Goal: Transaction & Acquisition: Purchase product/service

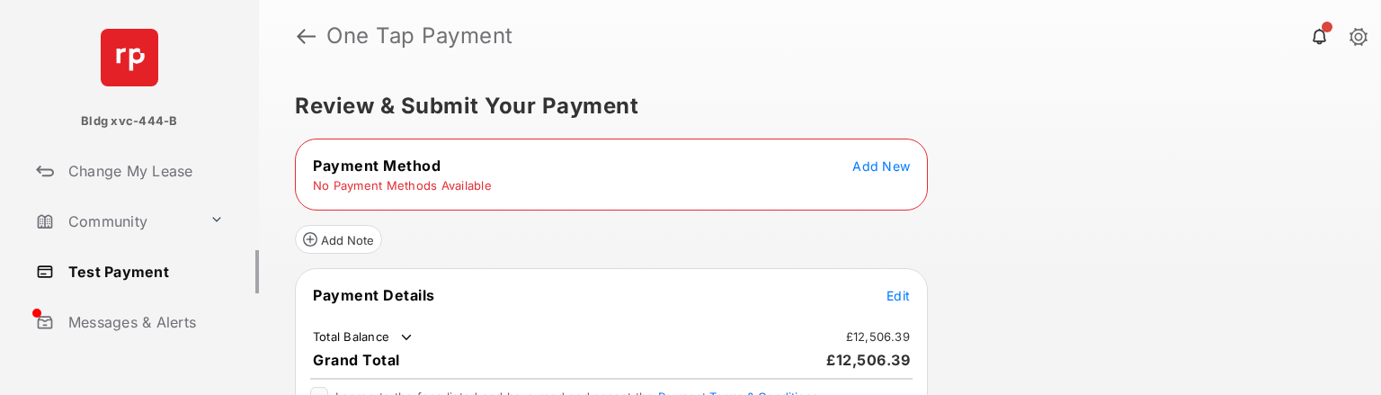
click at [881, 167] on span "Add New" at bounding box center [881, 165] width 58 height 15
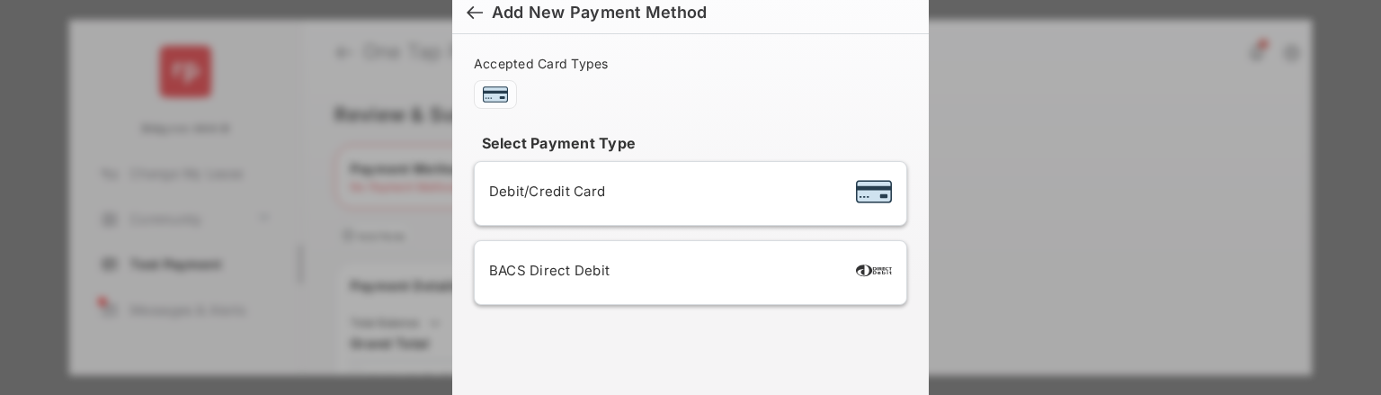
click at [719, 195] on div "Debit/Credit Card" at bounding box center [690, 193] width 403 height 34
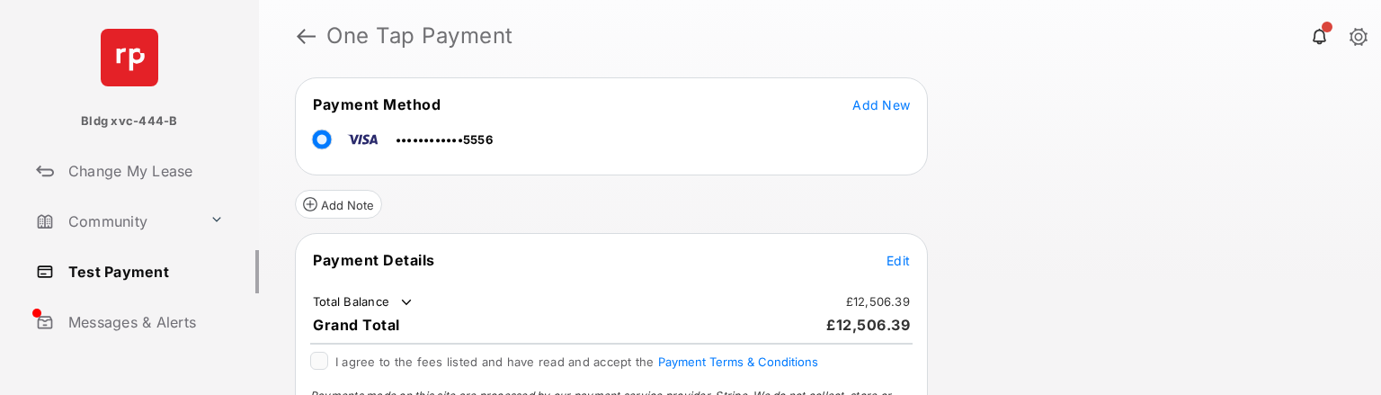
scroll to position [90, 0]
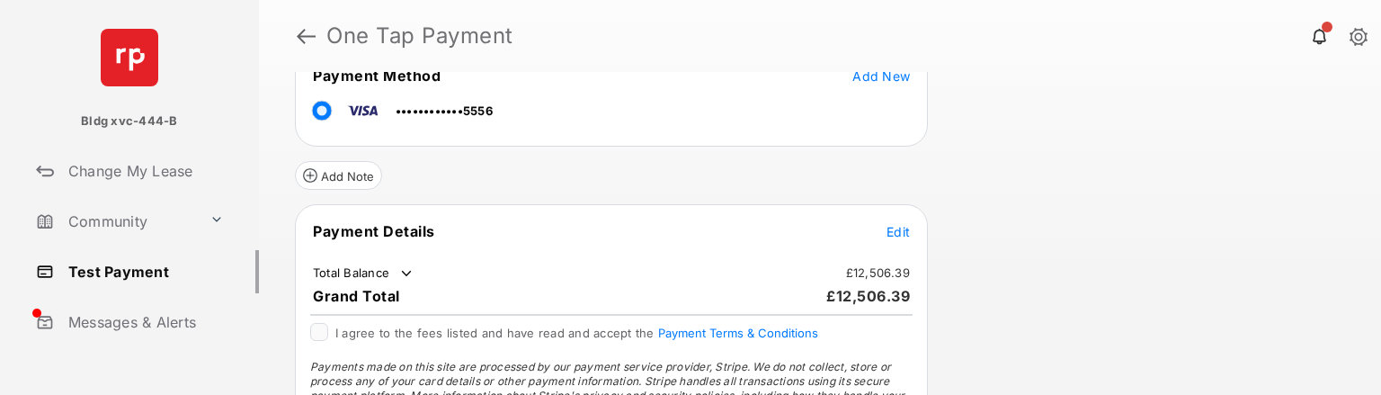
click at [902, 229] on span "Edit" at bounding box center [897, 231] width 23 height 15
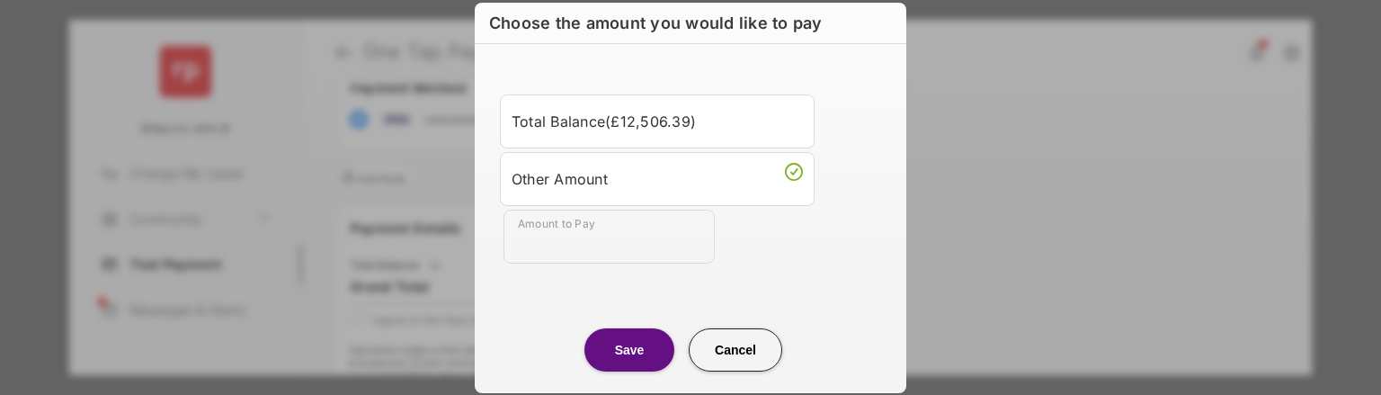
click at [625, 246] on input "Amount to Pay" at bounding box center [608, 236] width 211 height 54
type input "**"
click at [630, 350] on button "Save" at bounding box center [629, 349] width 90 height 43
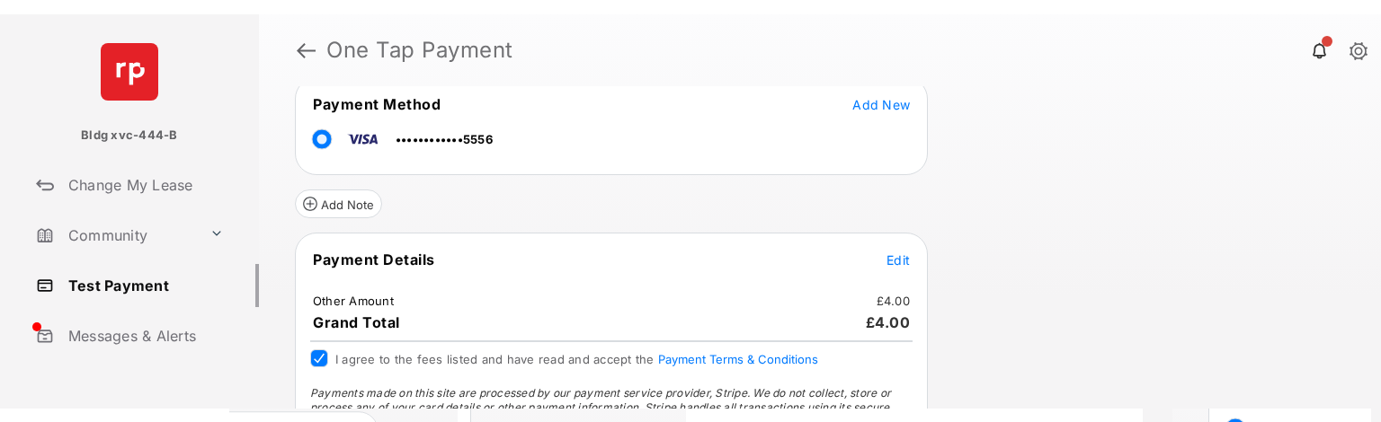
scroll to position [179, 0]
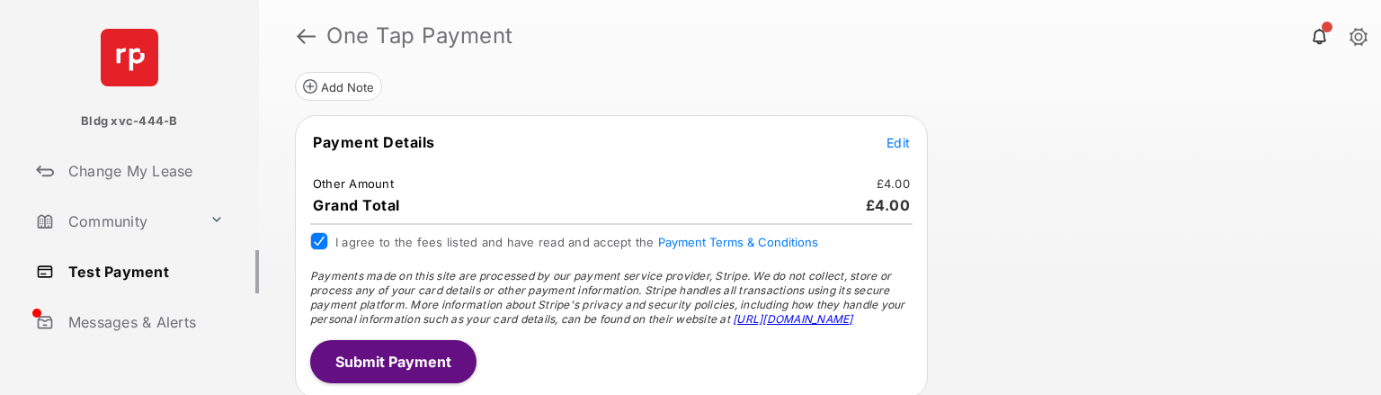
click at [380, 360] on button "Submit Payment" at bounding box center [393, 361] width 166 height 43
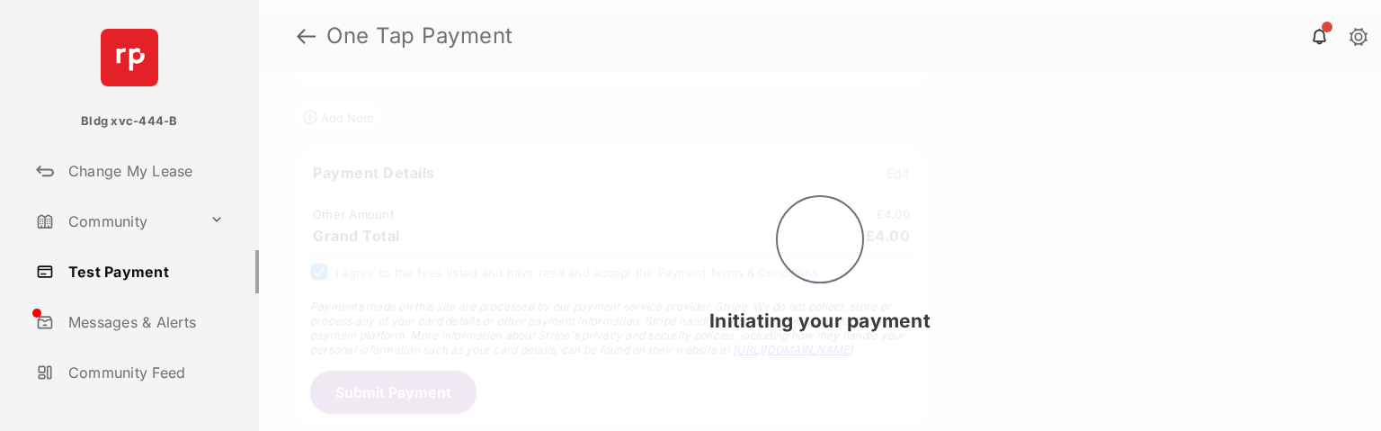
scroll to position [143, 0]
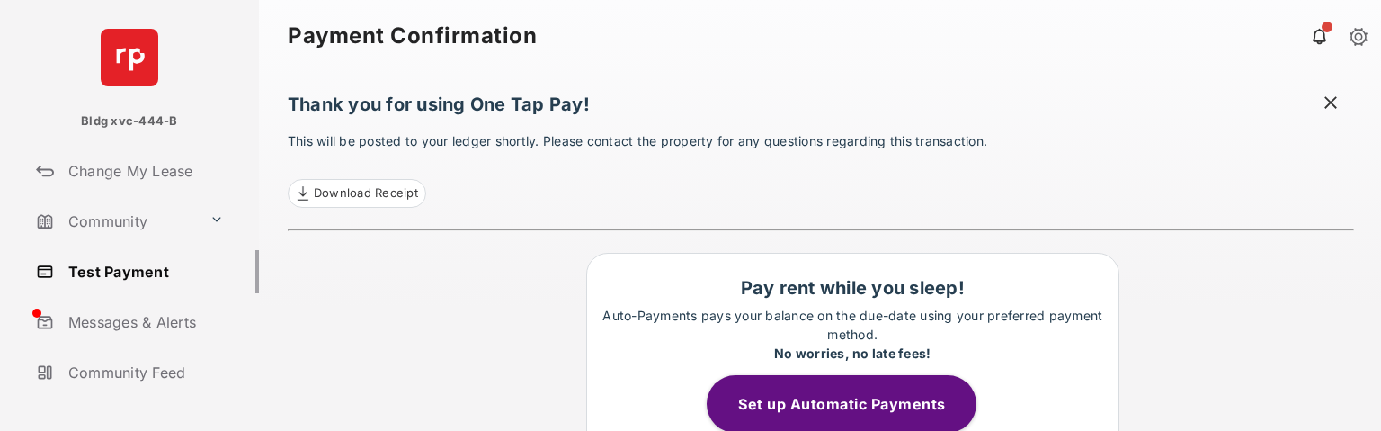
click at [142, 267] on link "Test Payment" at bounding box center [144, 271] width 230 height 43
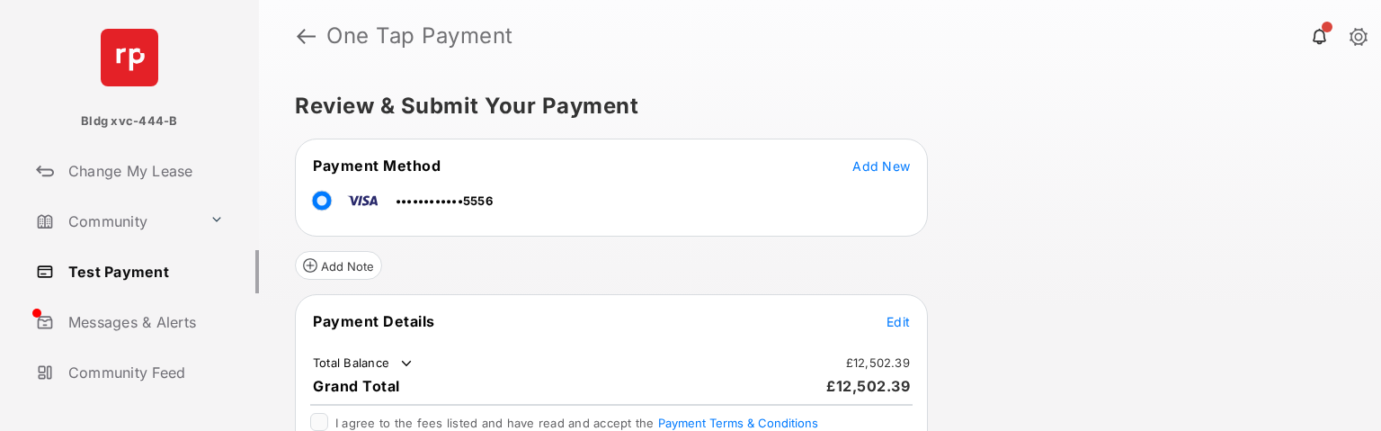
click at [899, 323] on span "Edit" at bounding box center [897, 321] width 23 height 15
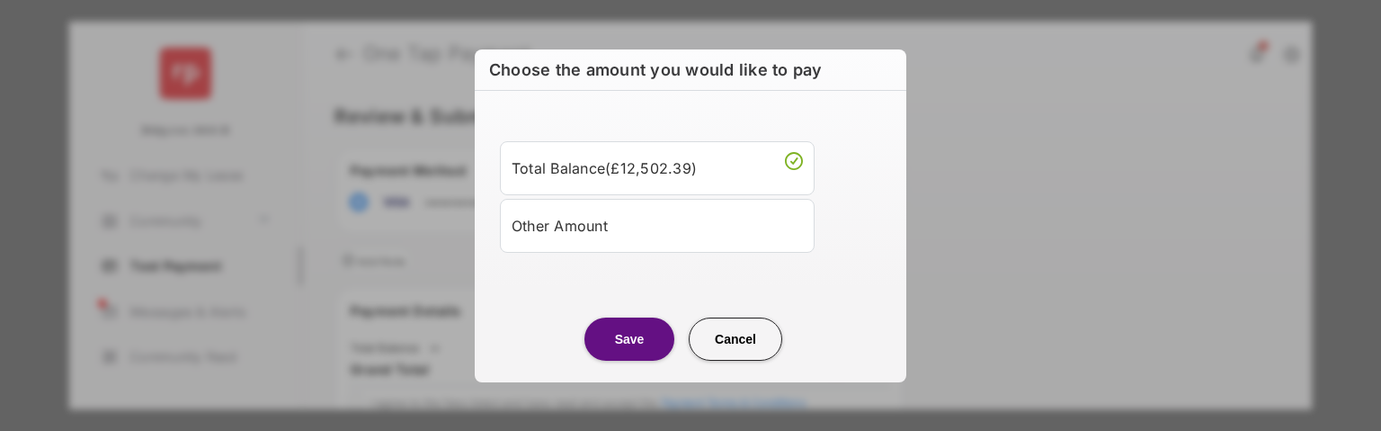
click at [607, 227] on div "Other Amount" at bounding box center [656, 225] width 291 height 31
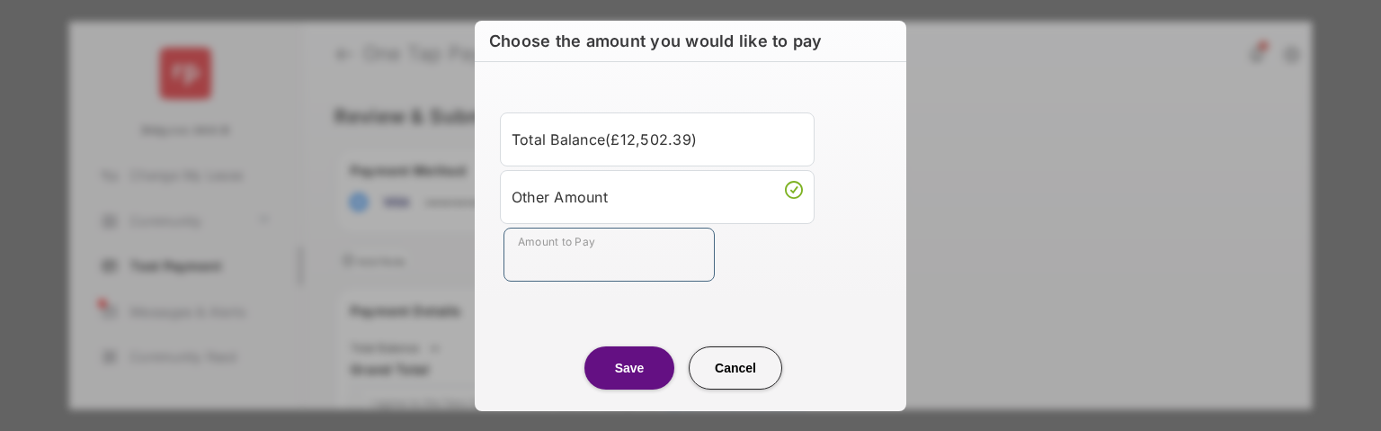
click at [611, 253] on input "Amount to Pay" at bounding box center [608, 254] width 211 height 54
type input "*******"
click at [629, 371] on button "Save" at bounding box center [629, 367] width 90 height 43
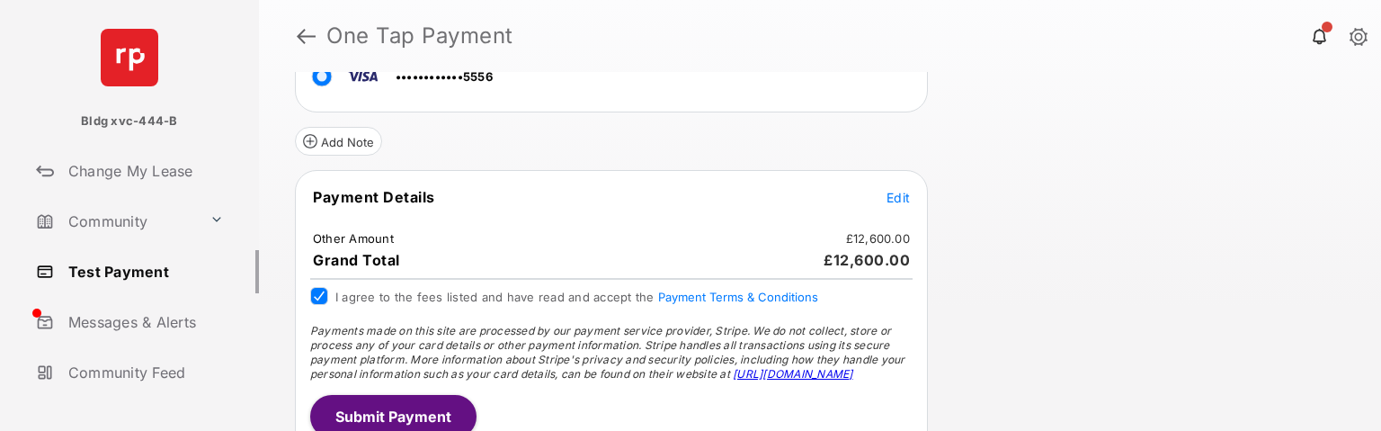
scroll to position [143, 0]
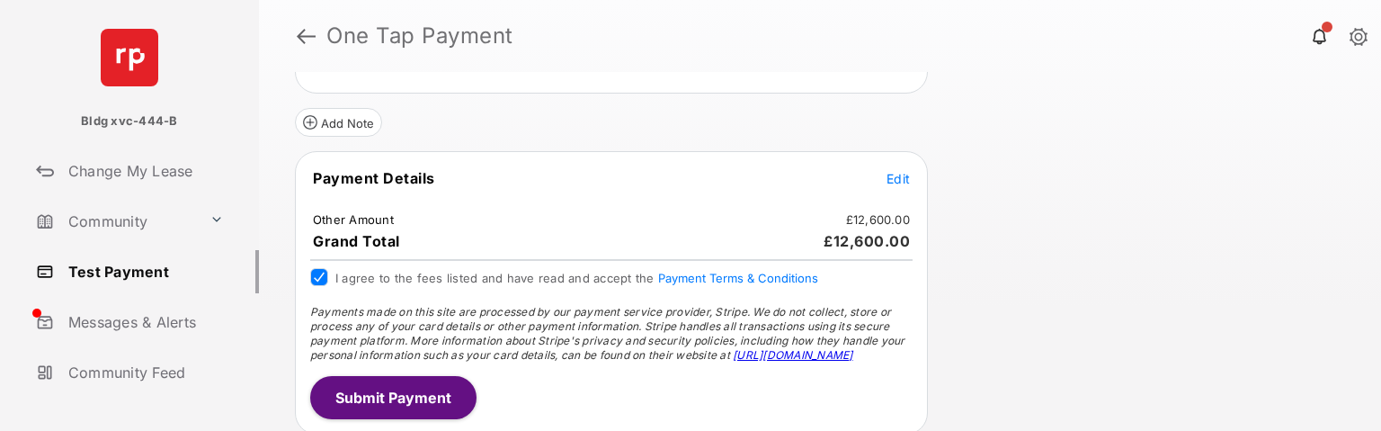
click at [422, 406] on button "Submit Payment" at bounding box center [393, 397] width 166 height 43
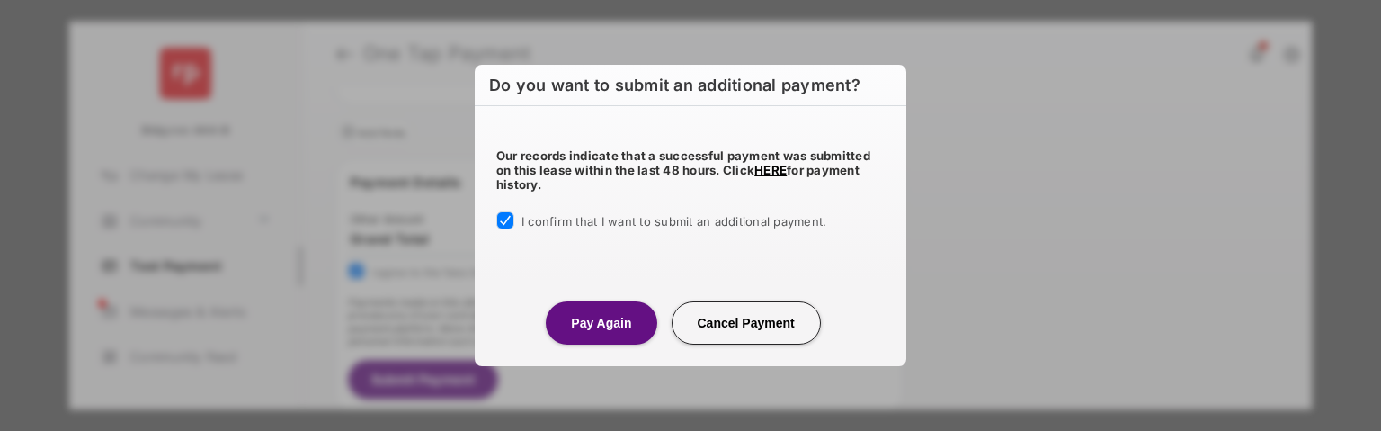
click at [592, 321] on button "Pay Again" at bounding box center [601, 322] width 111 height 43
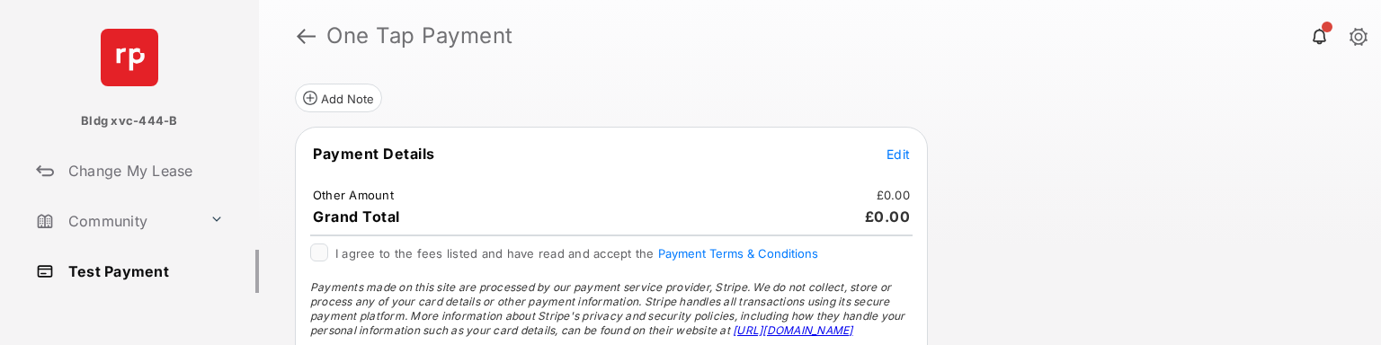
scroll to position [180, 0]
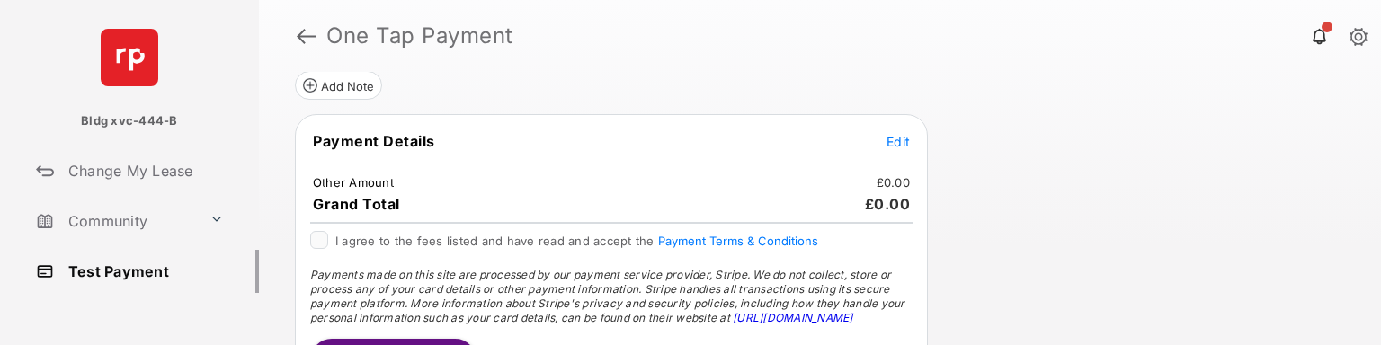
click at [903, 142] on span "Edit" at bounding box center [897, 141] width 23 height 15
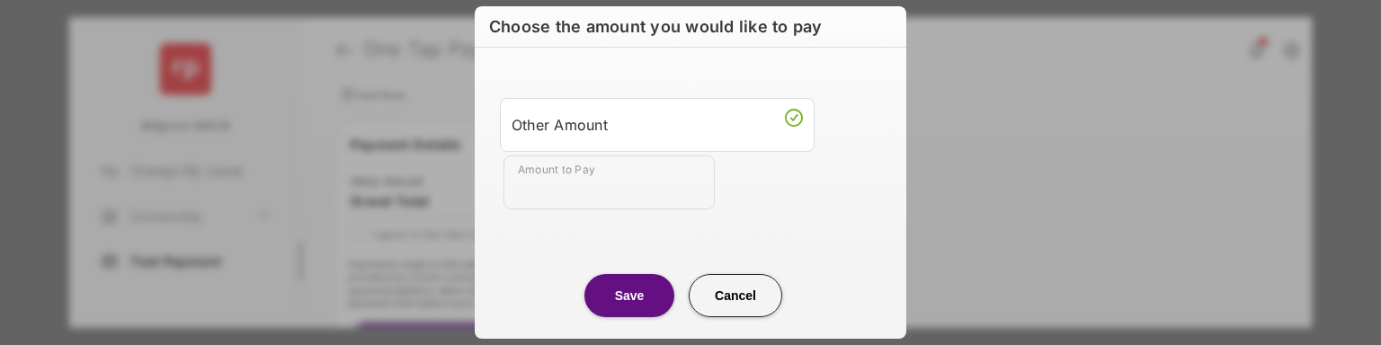
click at [622, 191] on input "Amount to Pay" at bounding box center [608, 182] width 211 height 54
type input "**"
click at [638, 288] on button "Save" at bounding box center [629, 295] width 90 height 43
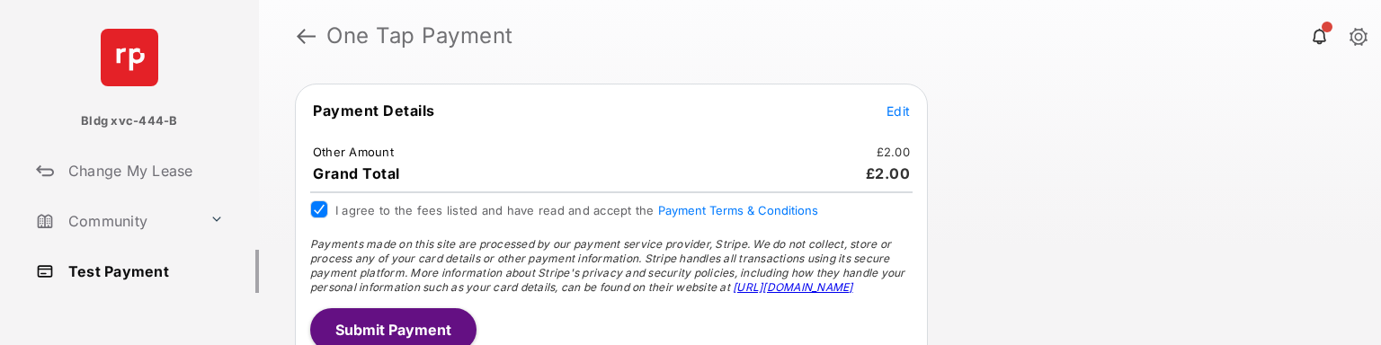
scroll to position [226, 0]
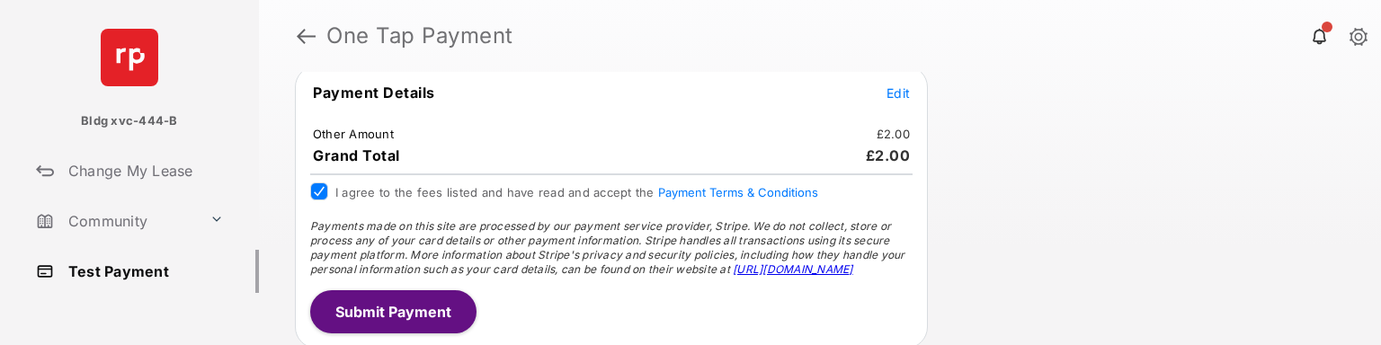
click at [370, 301] on button "Submit Payment" at bounding box center [393, 311] width 166 height 43
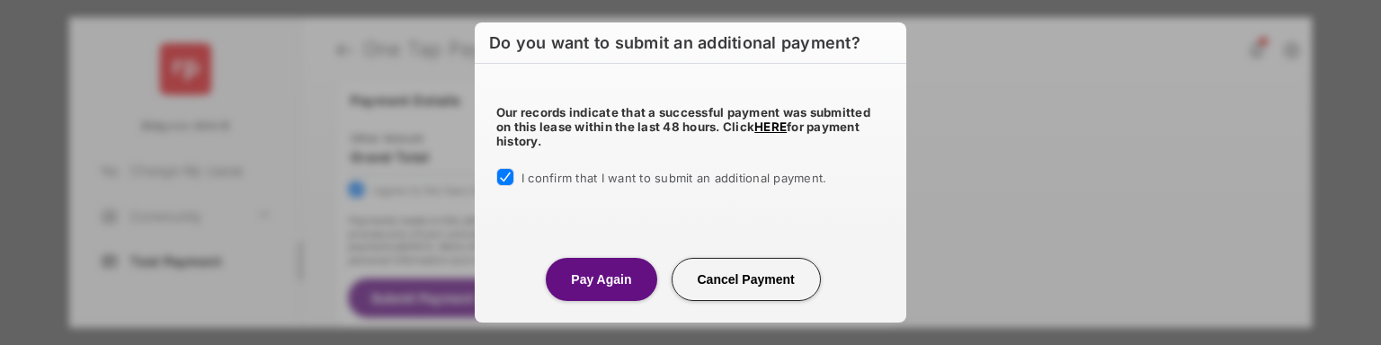
scroll to position [228, 0]
click at [586, 279] on button "Pay Again" at bounding box center [601, 279] width 111 height 43
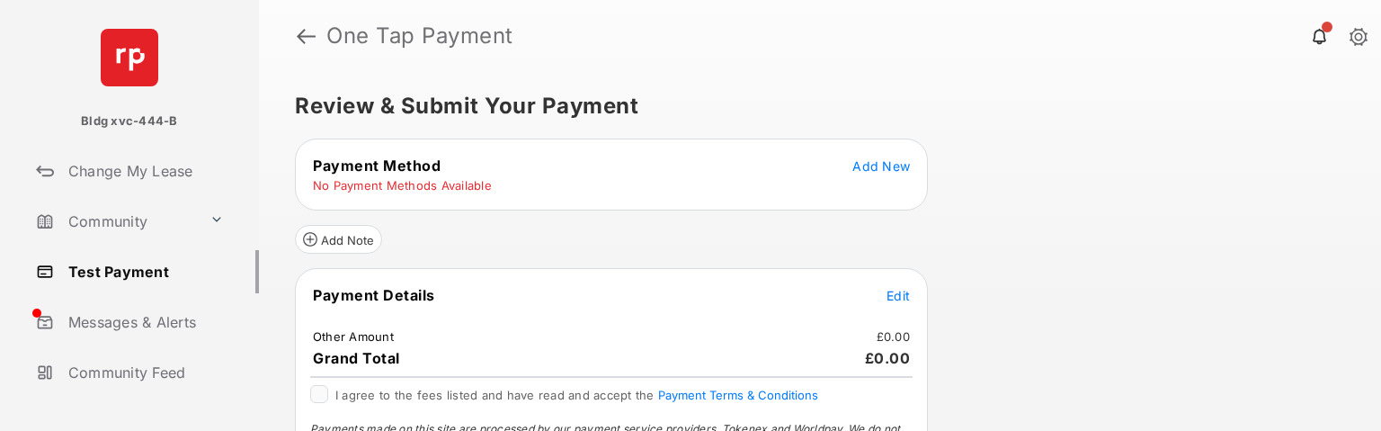
click at [132, 274] on link "Test Payment" at bounding box center [144, 271] width 230 height 43
